Goal: Information Seeking & Learning: Learn about a topic

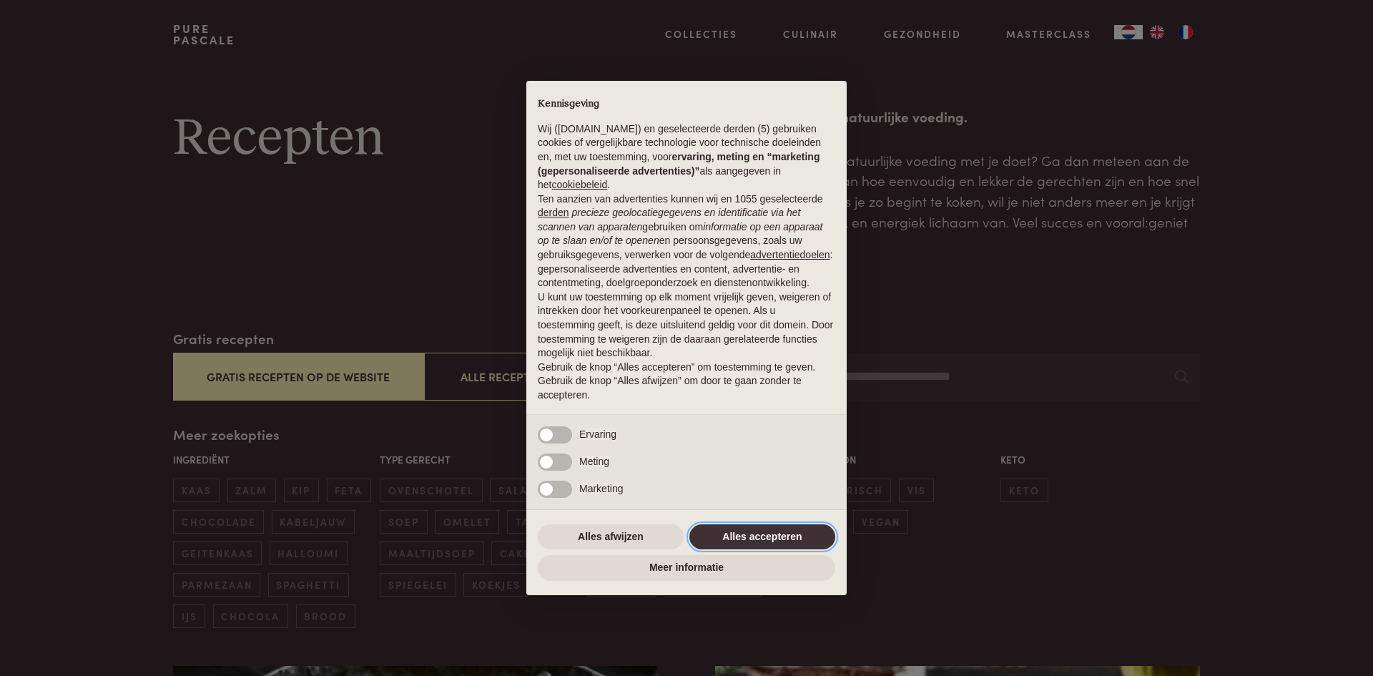
click at [767, 531] on button "Alles accepteren" at bounding box center [762, 537] width 146 height 26
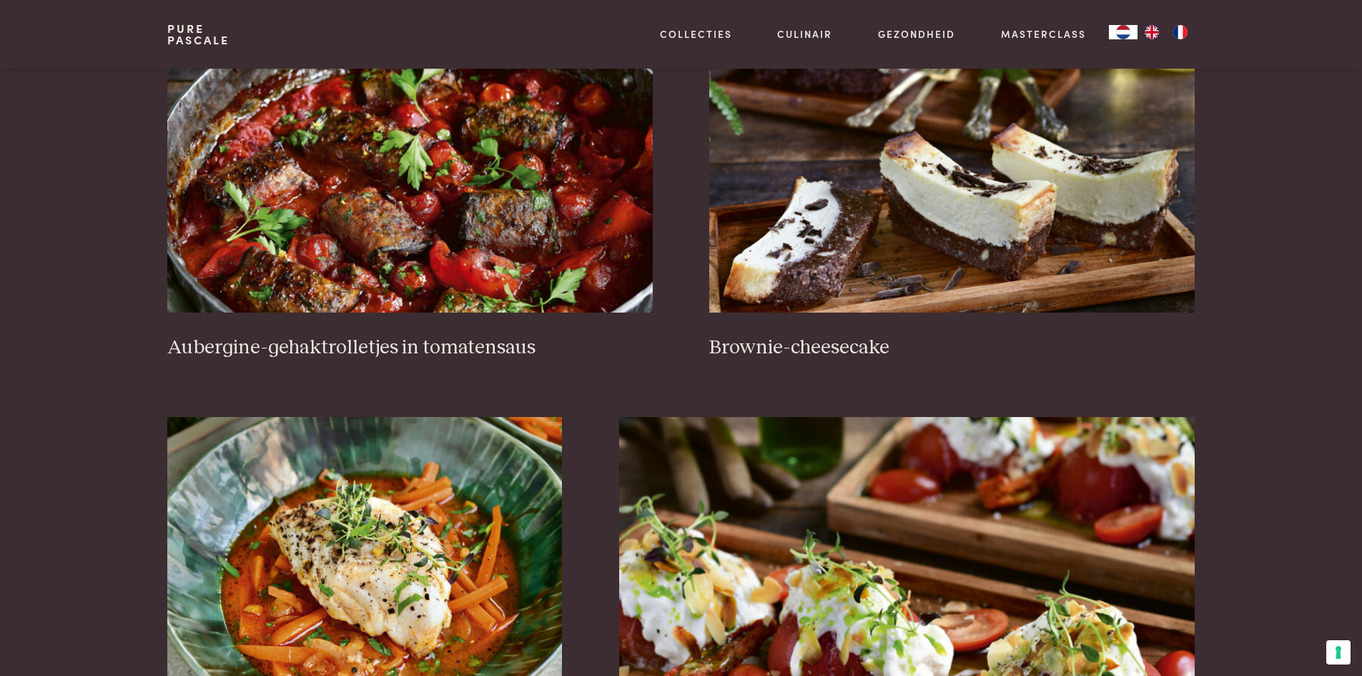
scroll to position [644, 0]
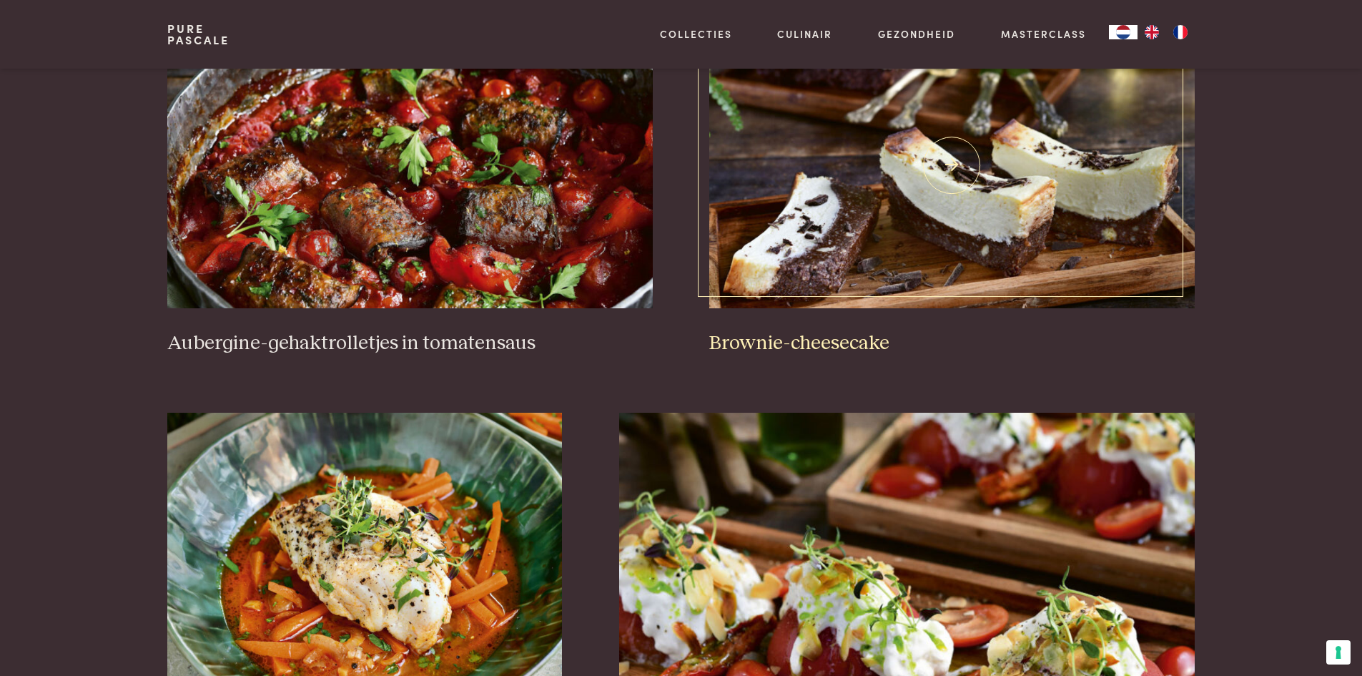
click at [991, 209] on img at bounding box center [951, 165] width 485 height 286
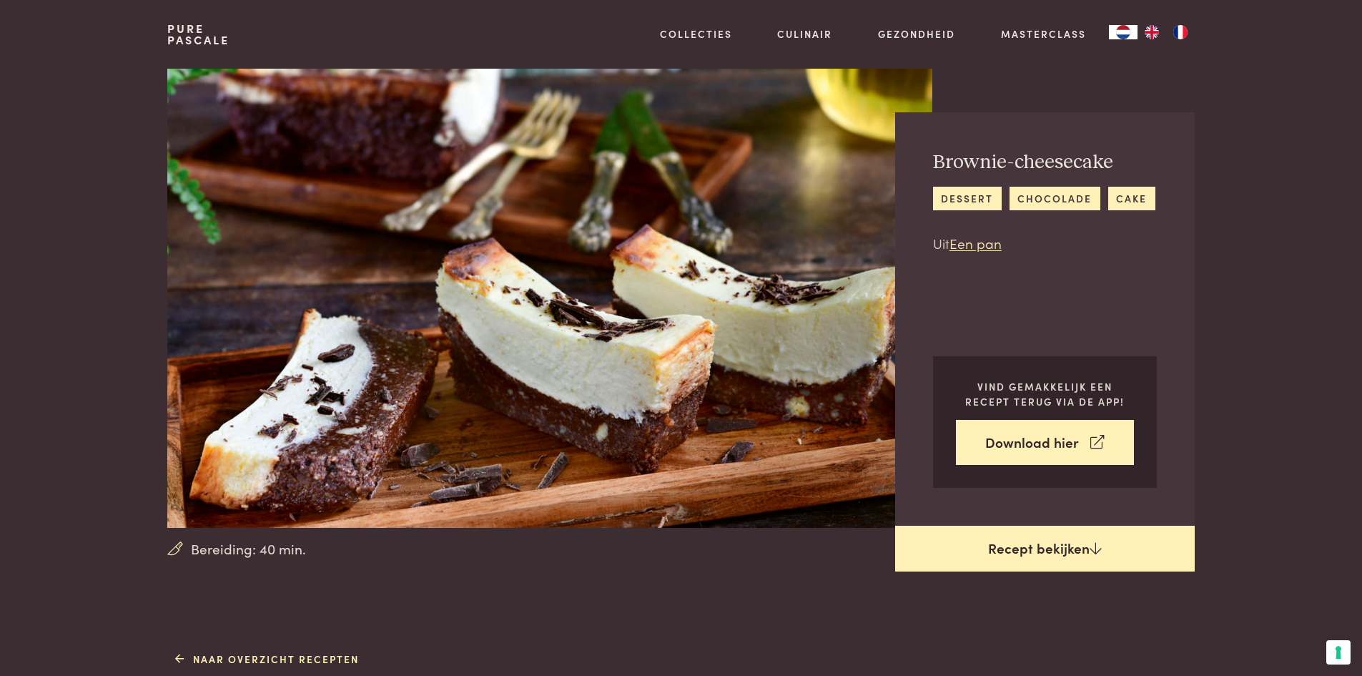
click at [1075, 549] on link "Recept bekijken" at bounding box center [1045, 549] width 300 height 46
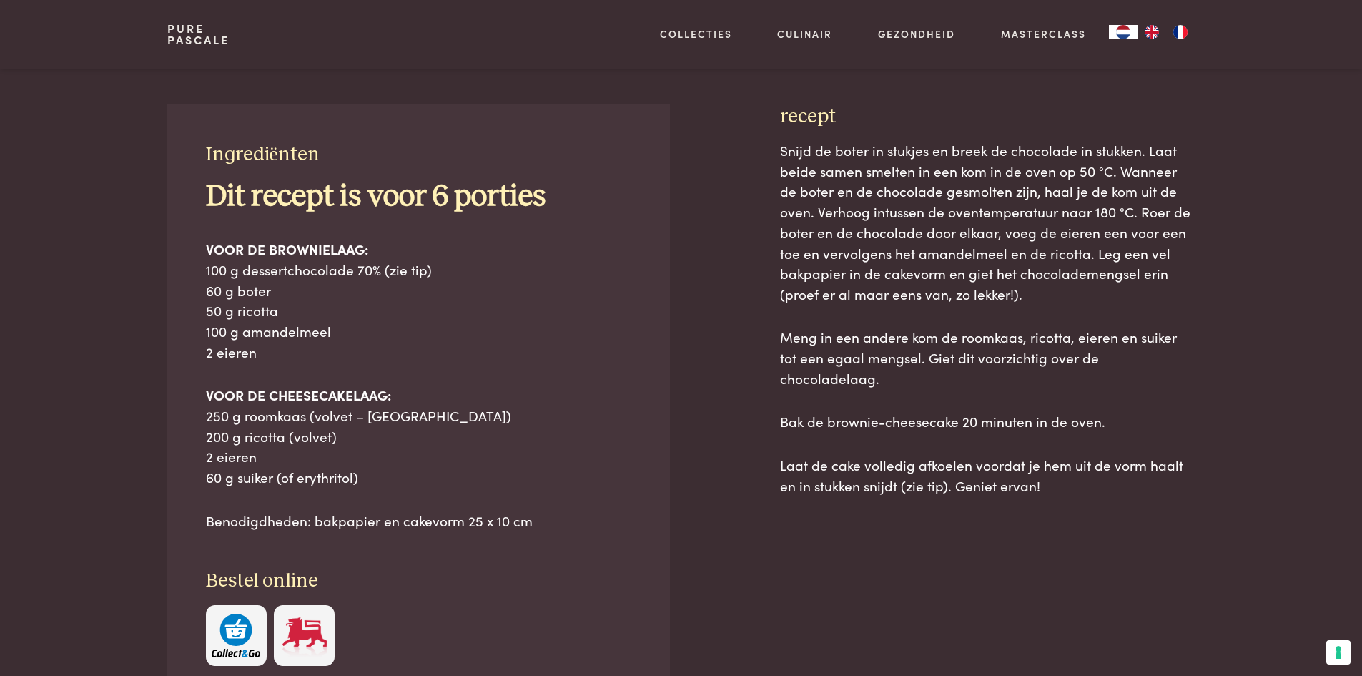
scroll to position [575, 0]
